Goal: Check status: Check status

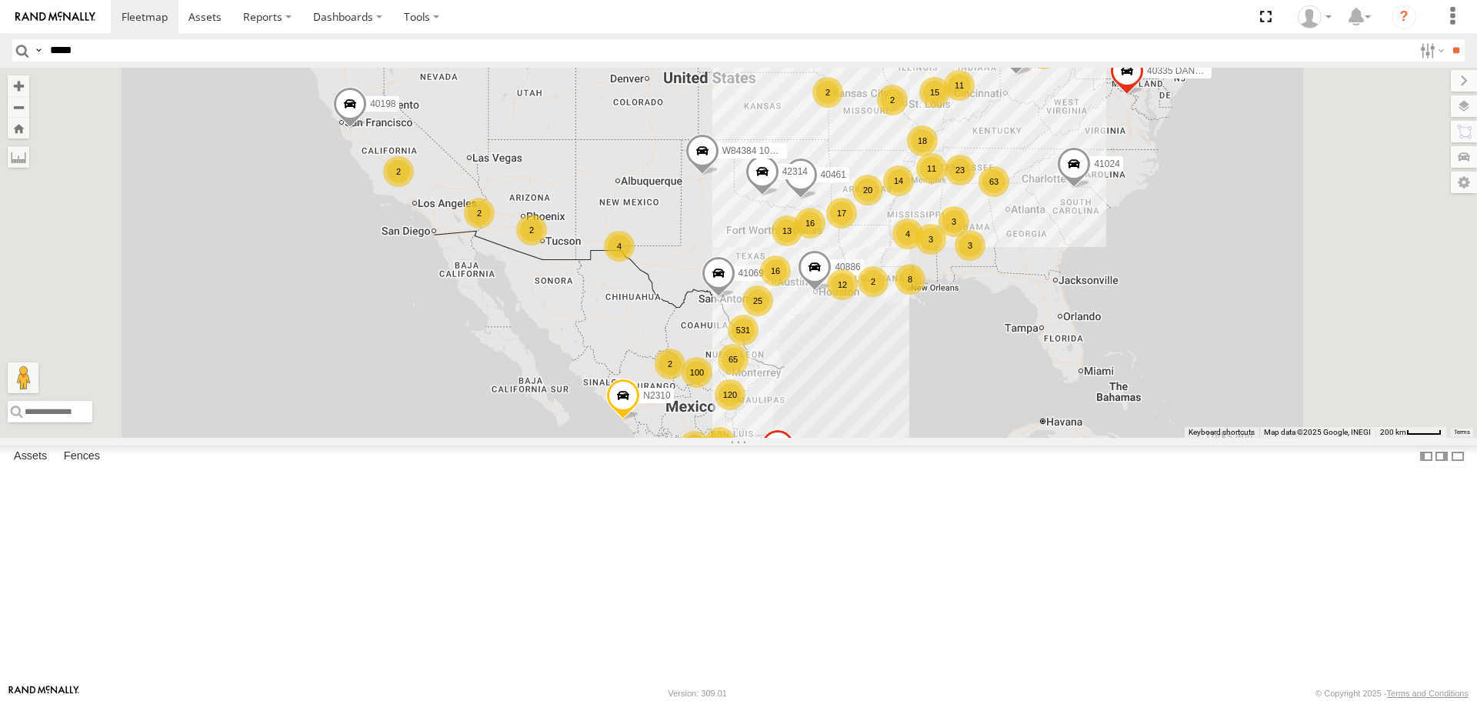
type input "*****"
click at [1447, 39] on input "**" at bounding box center [1456, 50] width 18 height 22
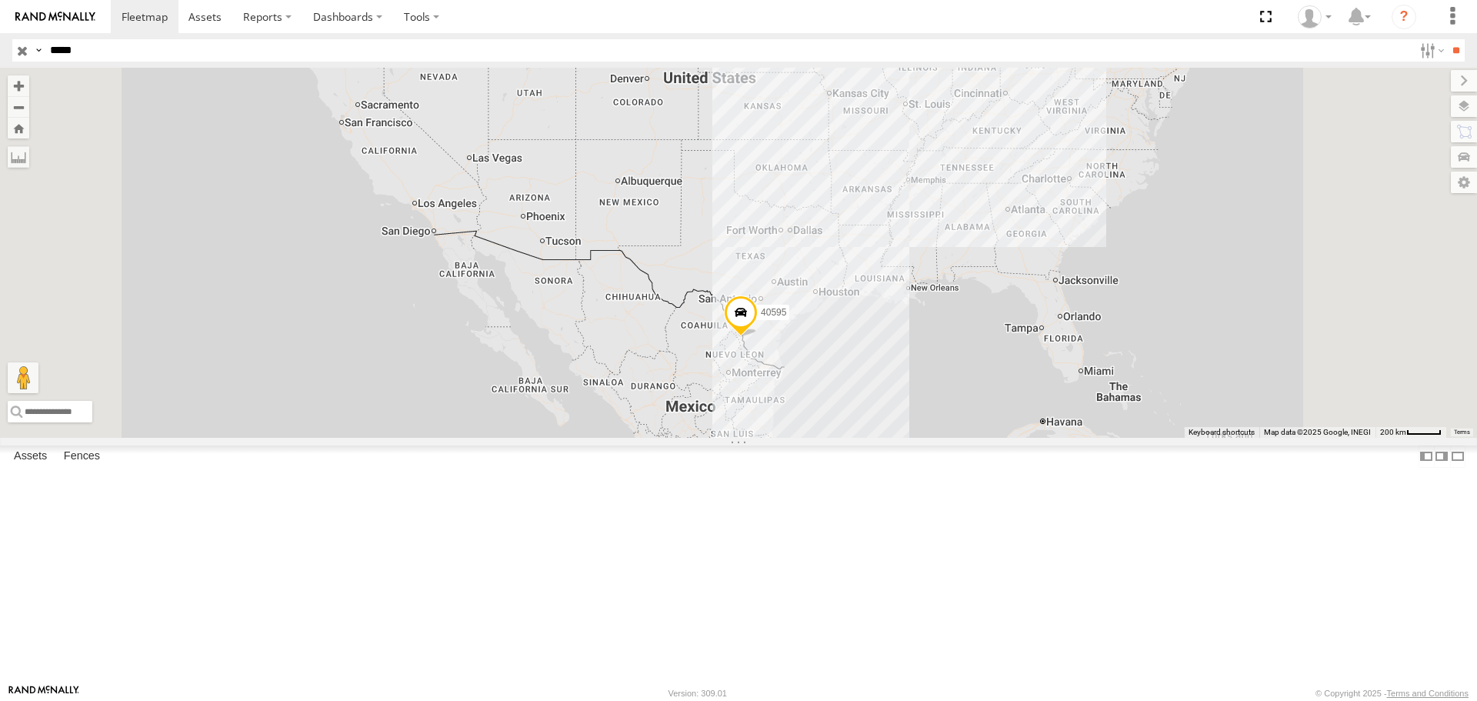
click at [0, 0] on span at bounding box center [0, 0] width 0 height 0
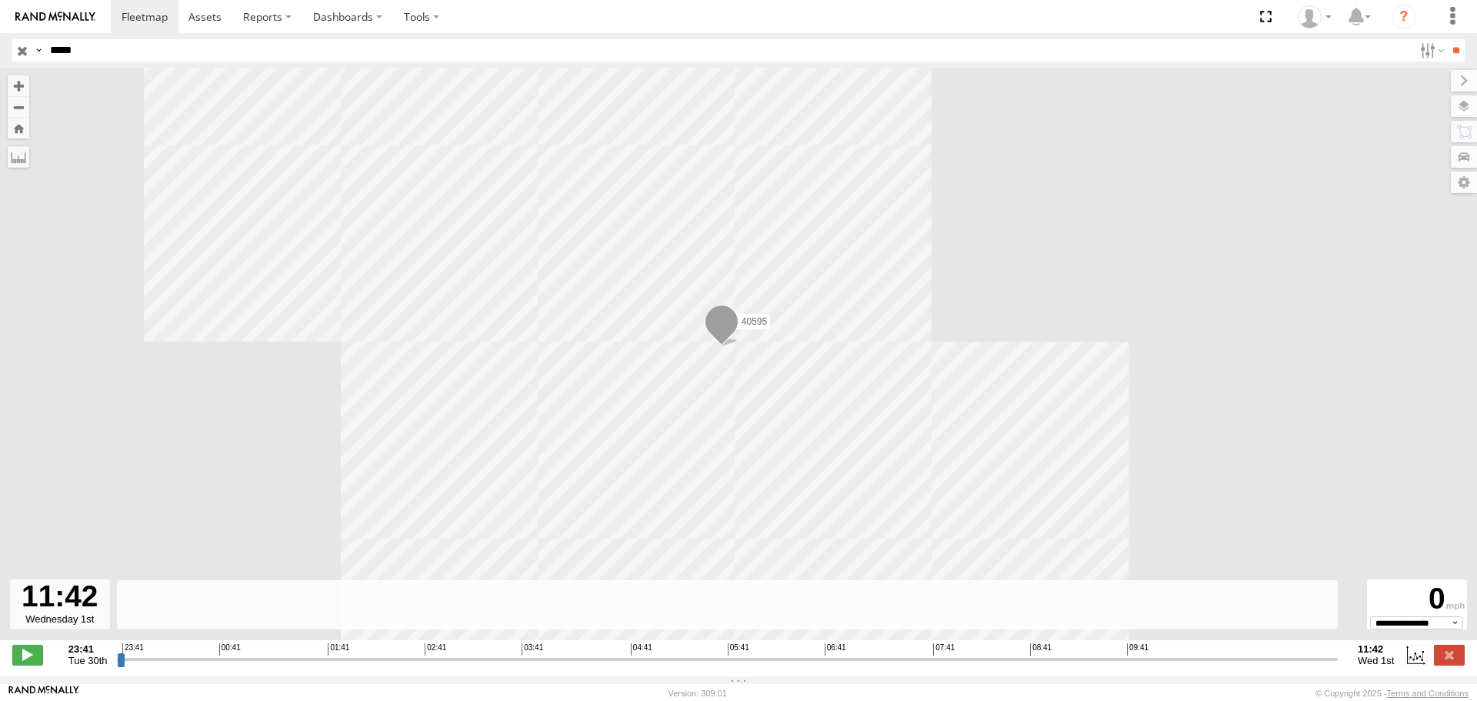
drag, startPoint x: 124, startPoint y: 662, endPoint x: 1600, endPoint y: 602, distance: 1477.3
type input "**********"
click at [1338, 651] on input "range" at bounding box center [727, 658] width 1221 height 15
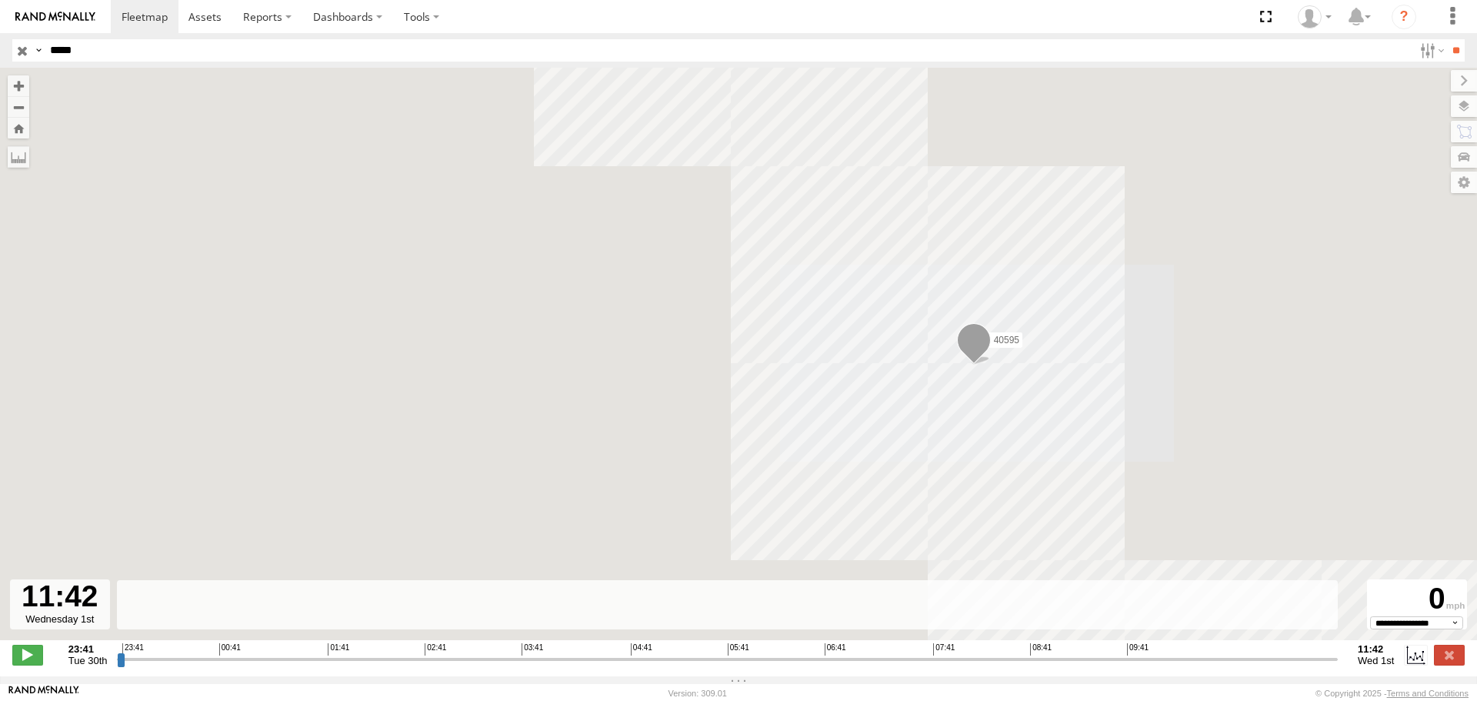
click at [1038, 346] on div "40595" at bounding box center [738, 362] width 1477 height 588
drag, startPoint x: 1229, startPoint y: 328, endPoint x: 1152, endPoint y: 352, distance: 80.5
click at [1152, 352] on div "40595" at bounding box center [738, 362] width 1477 height 588
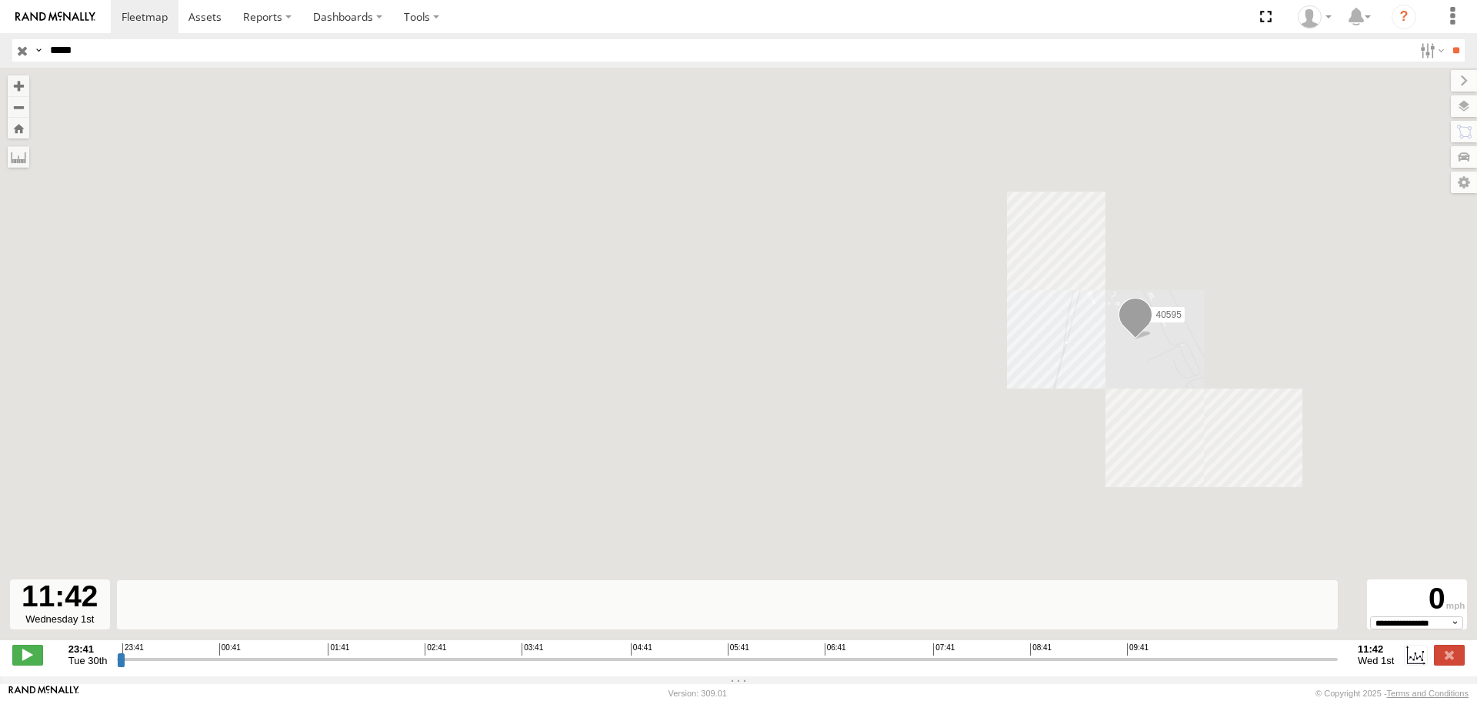
drag, startPoint x: 1321, startPoint y: 309, endPoint x: 1263, endPoint y: 339, distance: 65.0
click at [1258, 345] on div "40595" at bounding box center [738, 362] width 1477 height 588
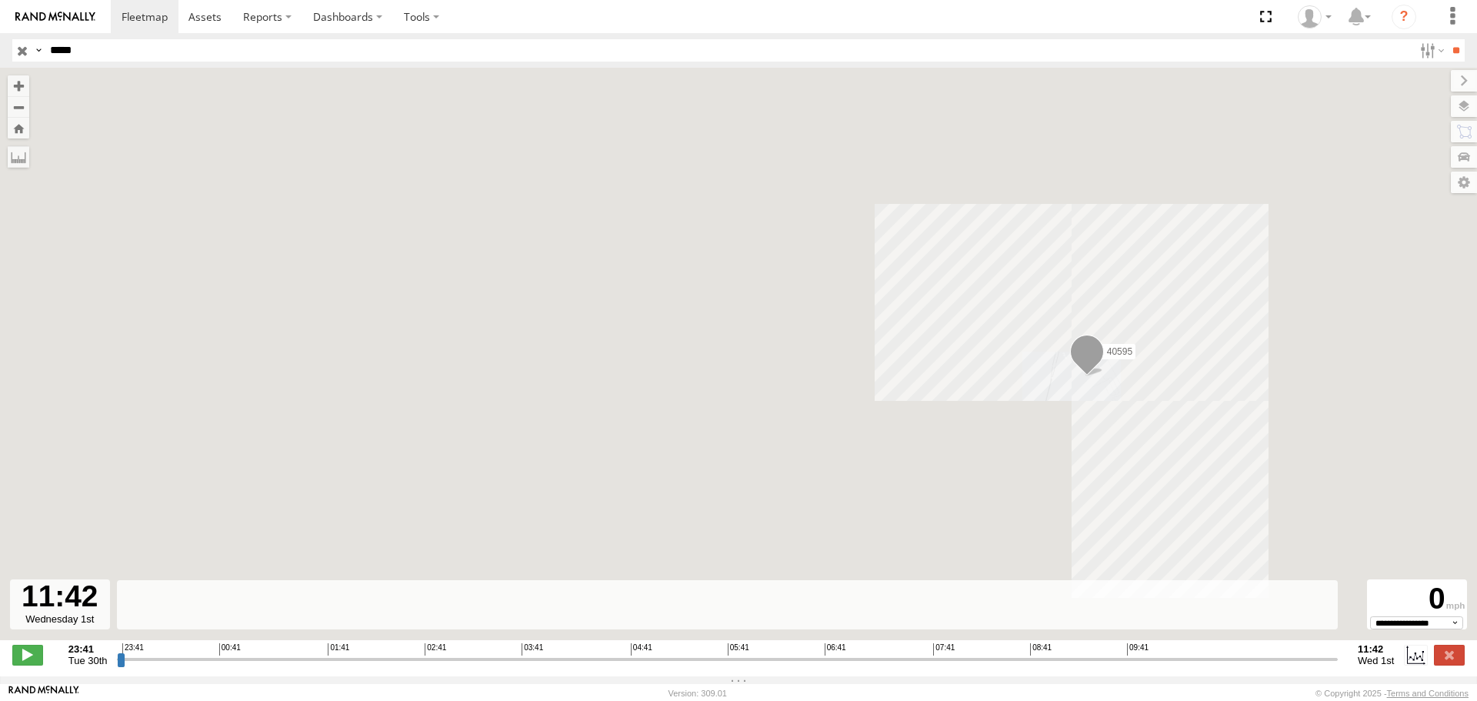
drag, startPoint x: 1288, startPoint y: 323, endPoint x: 1154, endPoint y: 372, distance: 143.1
click at [1154, 372] on div "40595" at bounding box center [738, 362] width 1477 height 588
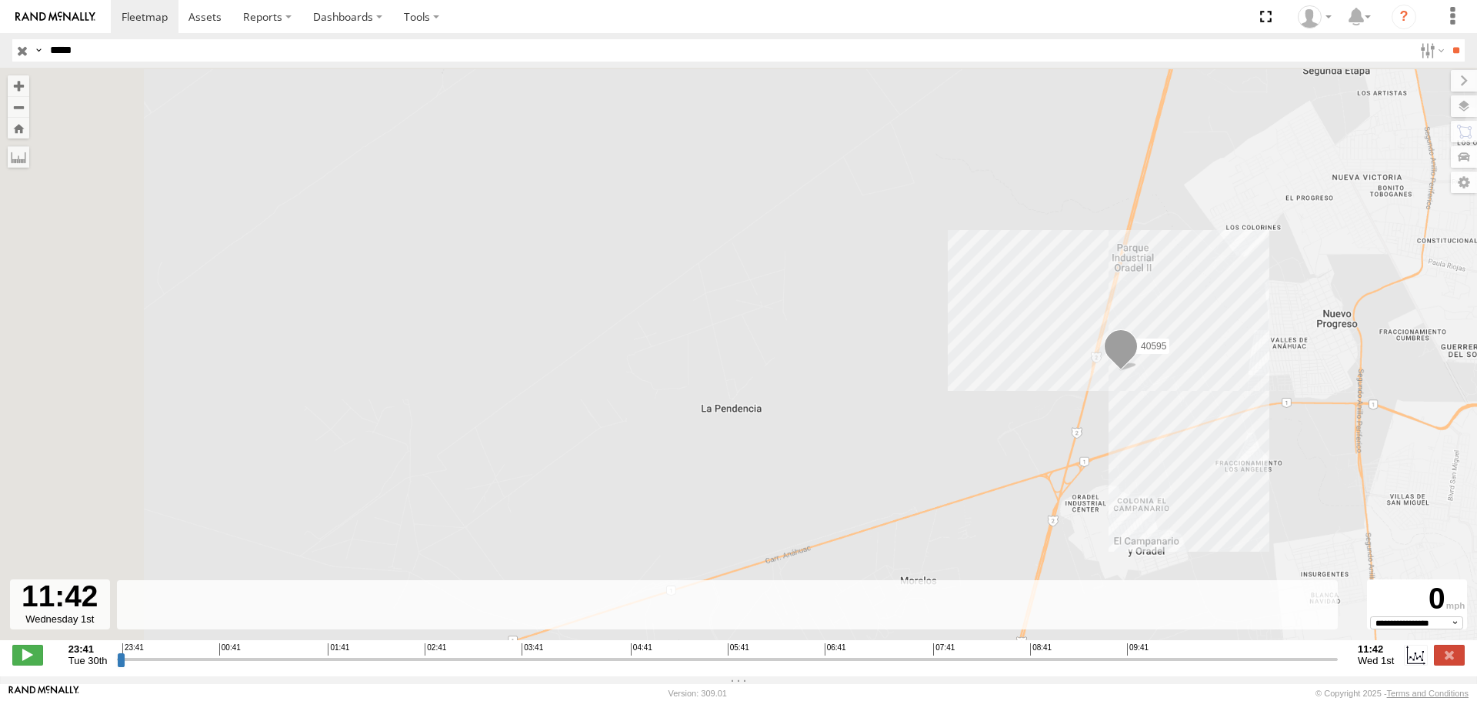
click at [1142, 385] on div "40595" at bounding box center [738, 362] width 1477 height 588
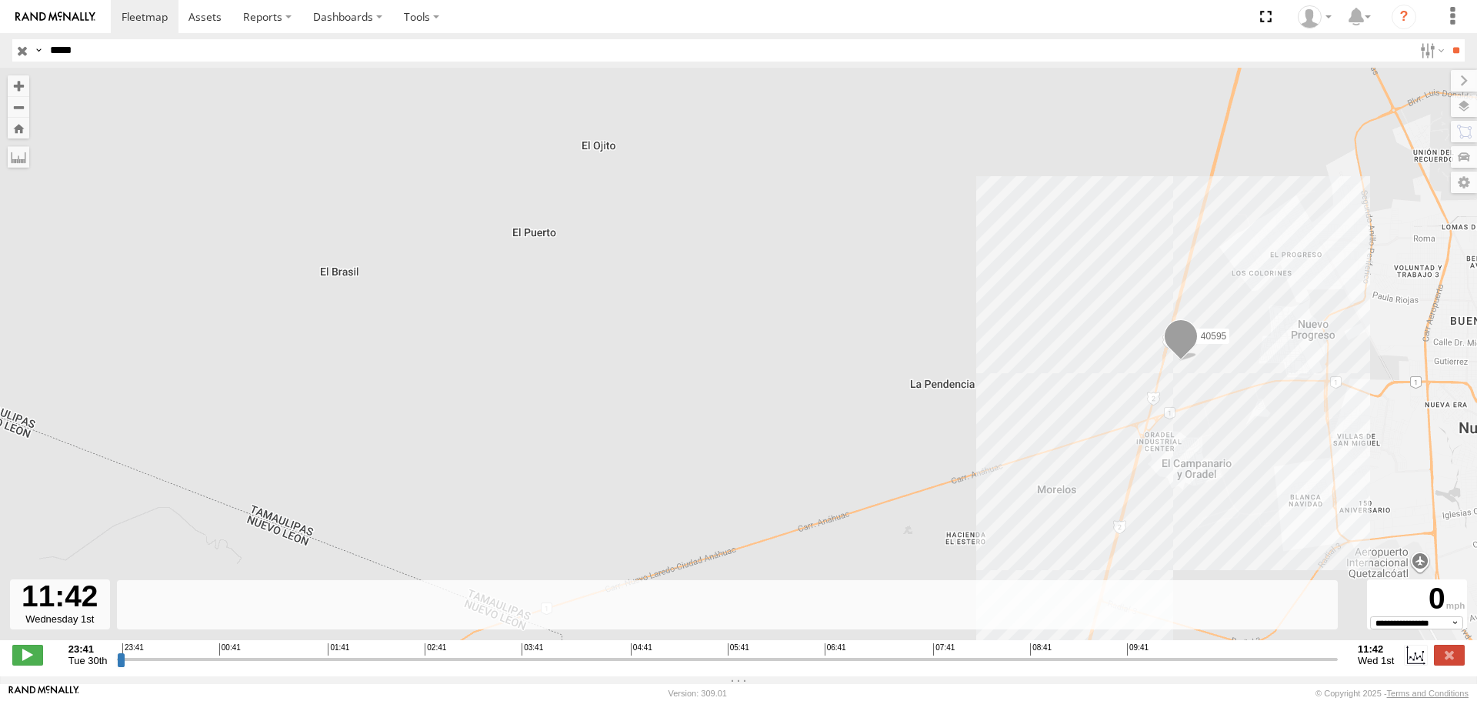
drag, startPoint x: 1416, startPoint y: 353, endPoint x: 1341, endPoint y: 370, distance: 77.3
click at [1341, 370] on div "40595" at bounding box center [738, 362] width 1477 height 588
